Goal: Use online tool/utility: Utilize a website feature to perform a specific function

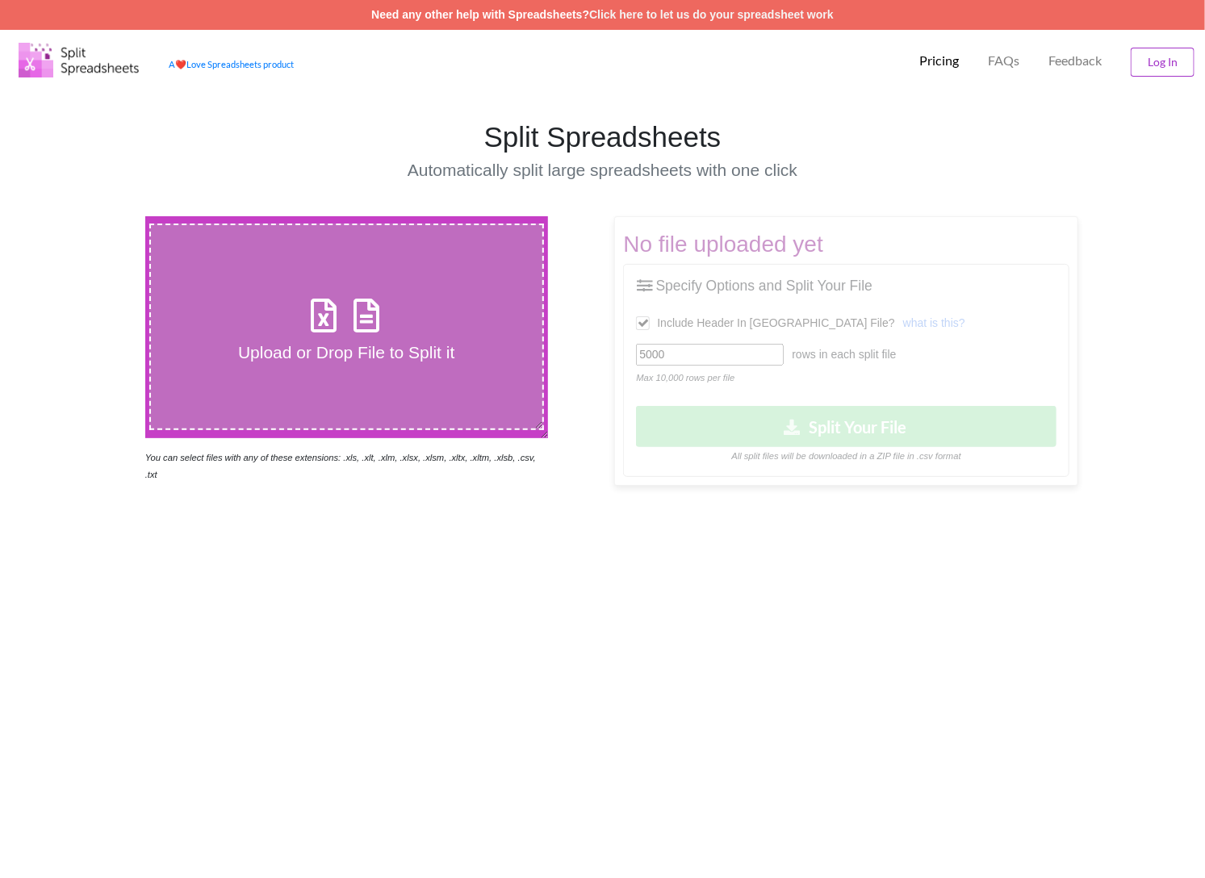
click at [424, 336] on div "Upload or Drop File to Split it" at bounding box center [346, 327] width 391 height 72
click at [90, 216] on input "Upload or Drop File to Split it" at bounding box center [90, 216] width 0 height 0
click at [303, 330] on span at bounding box center [346, 317] width 86 height 38
click at [90, 216] on input "Upload or Drop File to Split it" at bounding box center [90, 216] width 0 height 0
type input "C:\fakepath\Cohort1_2 HB 15D Notice - 090925.csv"
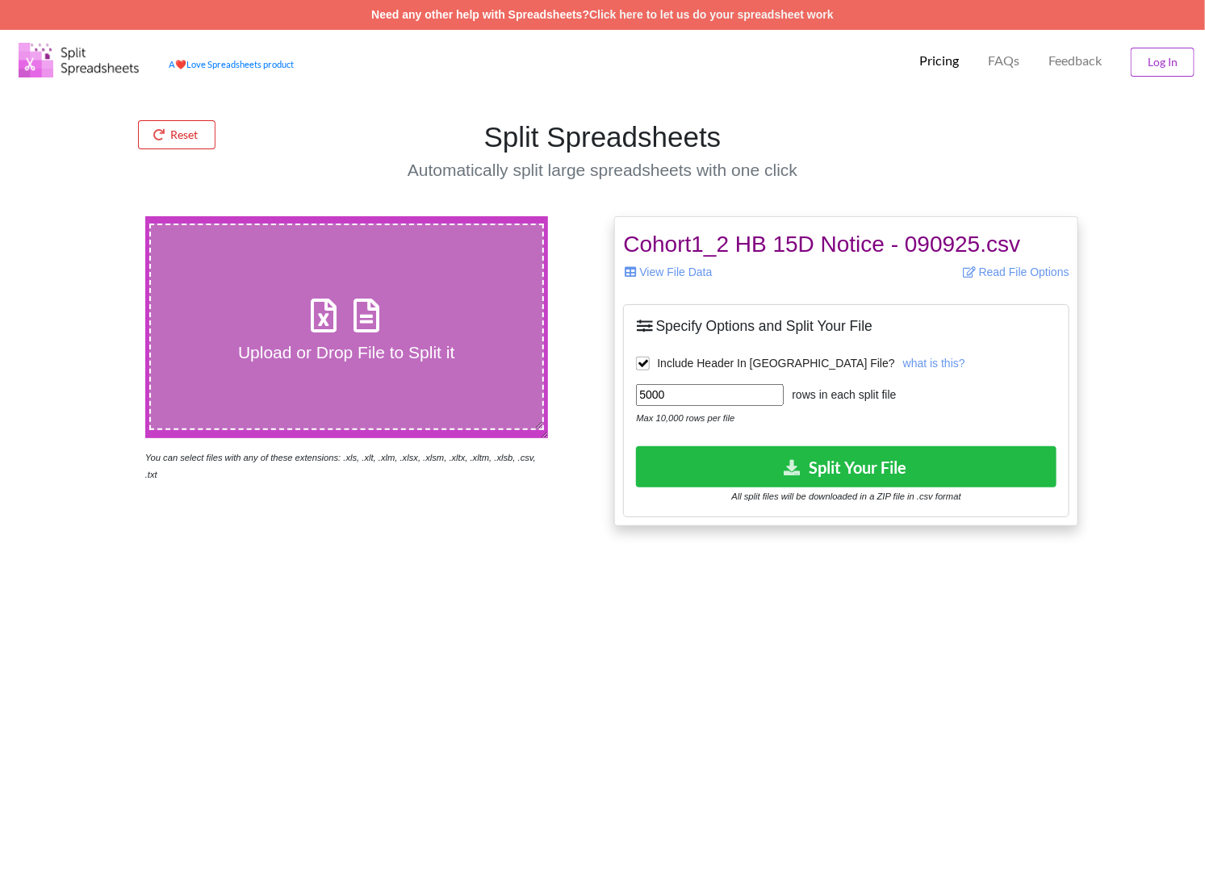
click at [706, 391] on input "5000" at bounding box center [710, 395] width 148 height 22
type input "2200"
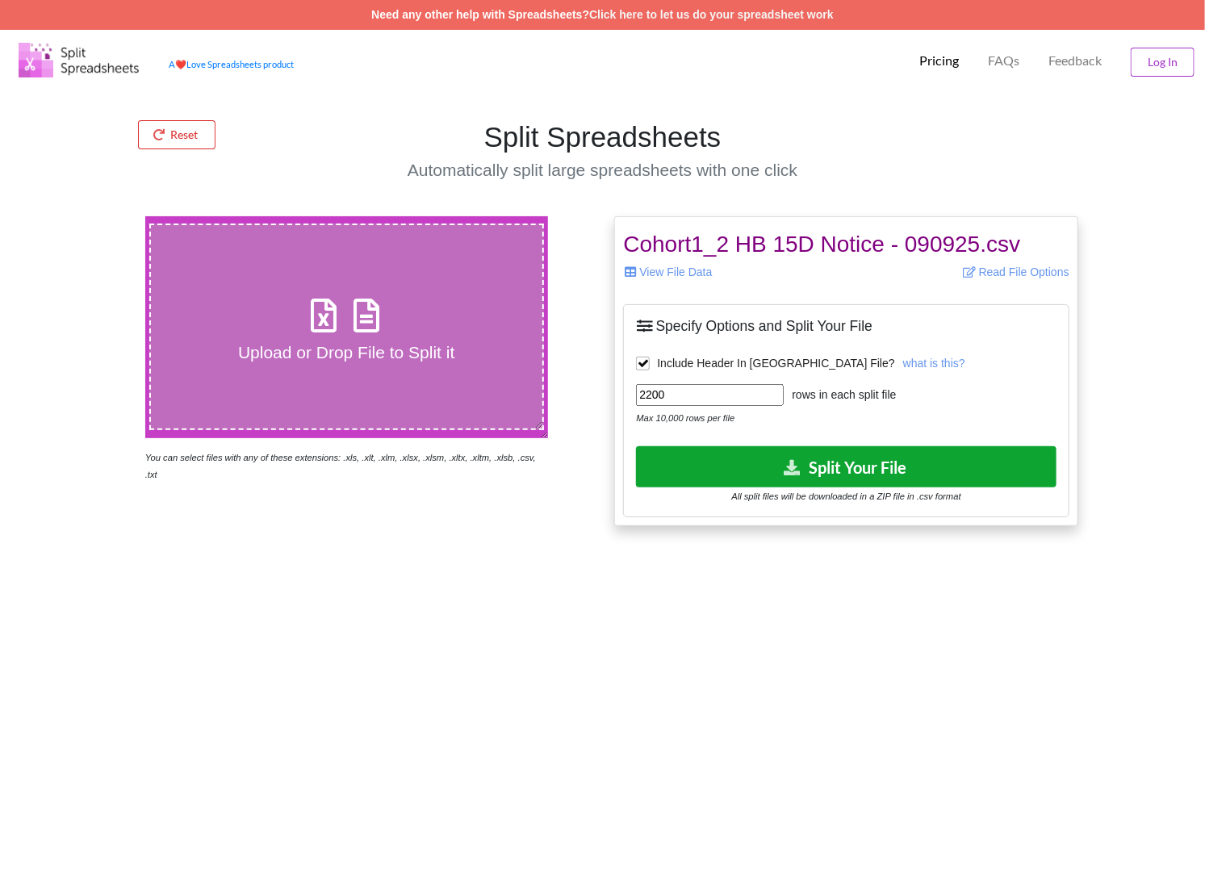
click at [814, 479] on button "Split Your File" at bounding box center [846, 466] width 420 height 41
